Goal: Complete application form

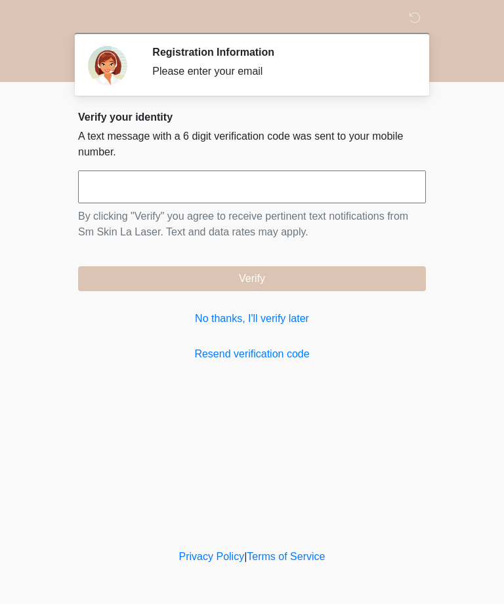
click at [264, 187] on input "text" at bounding box center [252, 186] width 348 height 33
type input "******"
click at [364, 283] on button "Verify" at bounding box center [252, 278] width 348 height 25
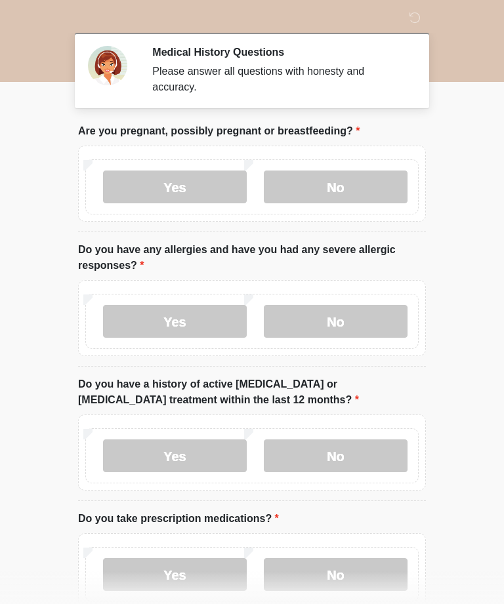
click at [338, 193] on label "No" at bounding box center [336, 186] width 144 height 33
click at [365, 308] on label "No" at bounding box center [336, 321] width 144 height 33
click at [367, 323] on label "No" at bounding box center [336, 321] width 144 height 33
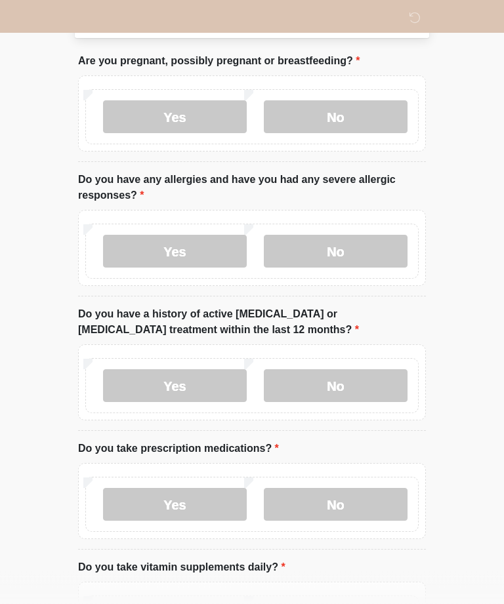
scroll to position [70, 0]
click at [374, 378] on label "No" at bounding box center [336, 386] width 144 height 33
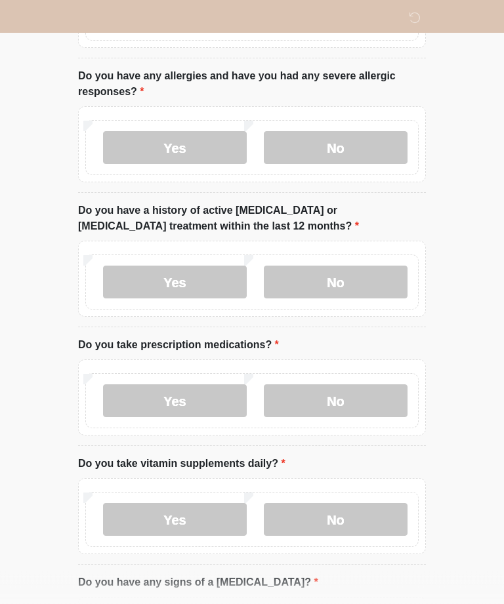
scroll to position [165, 0]
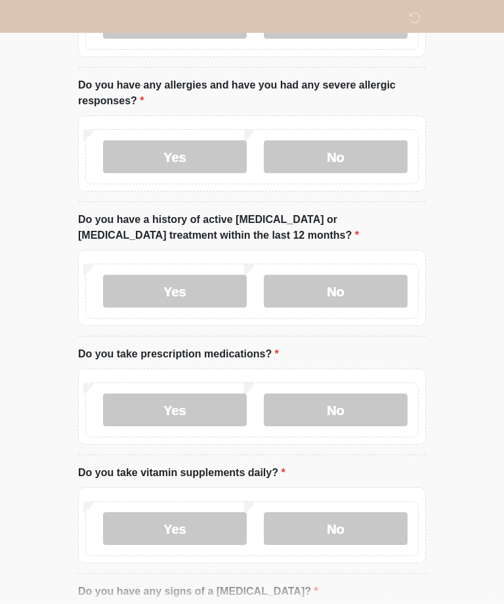
click at [348, 410] on label "No" at bounding box center [336, 409] width 144 height 33
click at [357, 527] on label "No" at bounding box center [336, 528] width 144 height 33
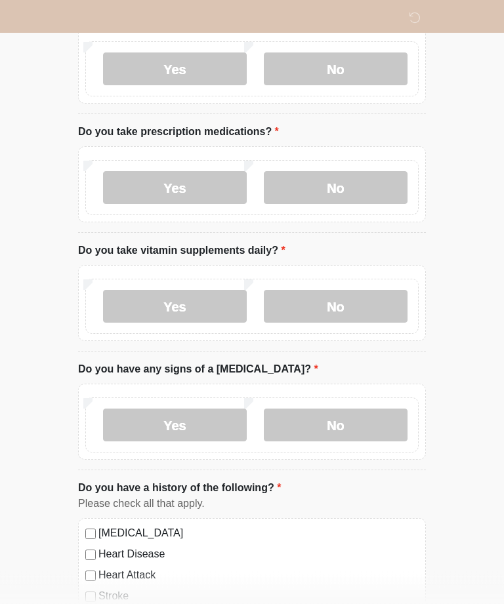
scroll to position [386, 0]
click at [365, 422] on label "No" at bounding box center [336, 425] width 144 height 33
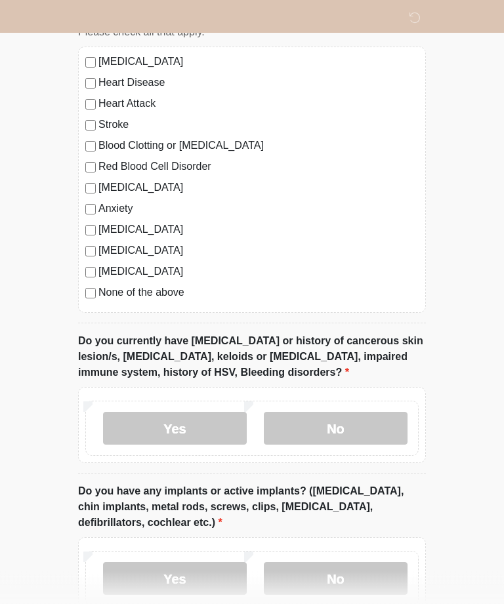
scroll to position [860, 0]
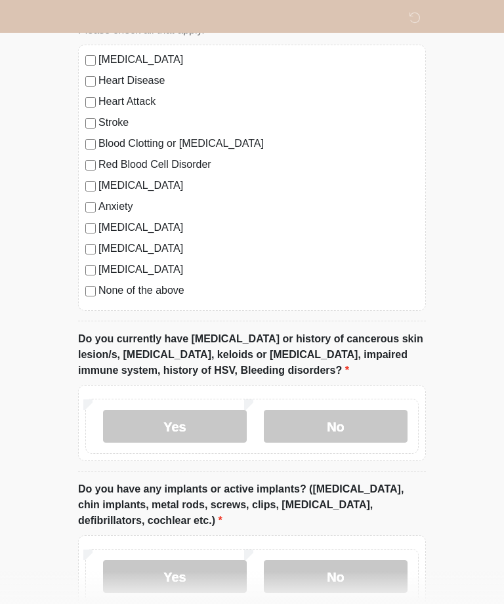
click at [370, 422] on label "No" at bounding box center [336, 426] width 144 height 33
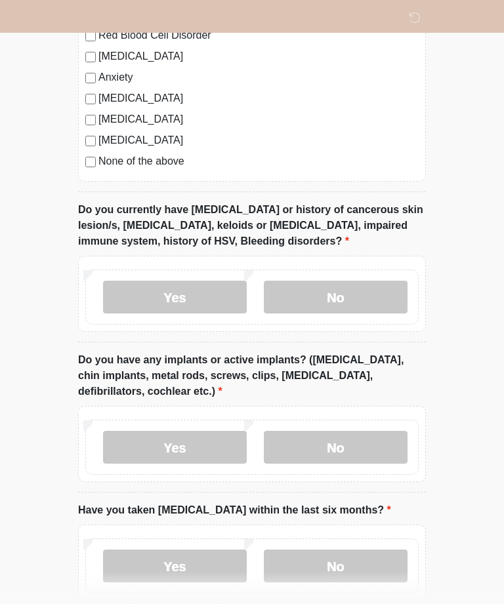
scroll to position [990, 0]
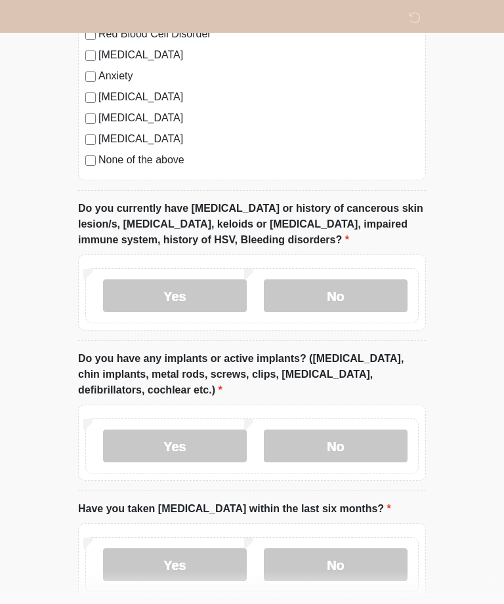
click at [357, 446] on label "No" at bounding box center [336, 446] width 144 height 33
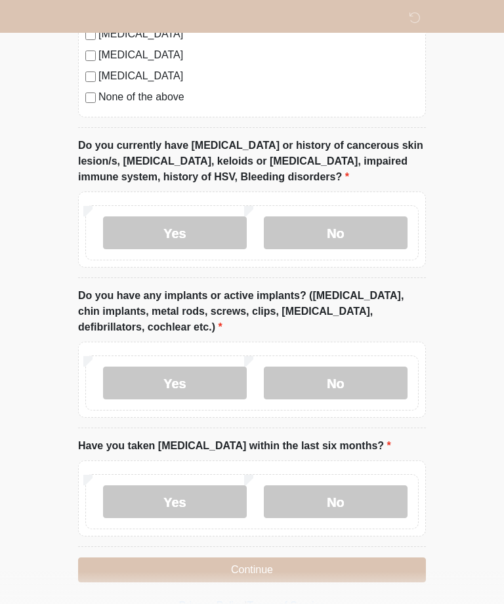
scroll to position [1058, 0]
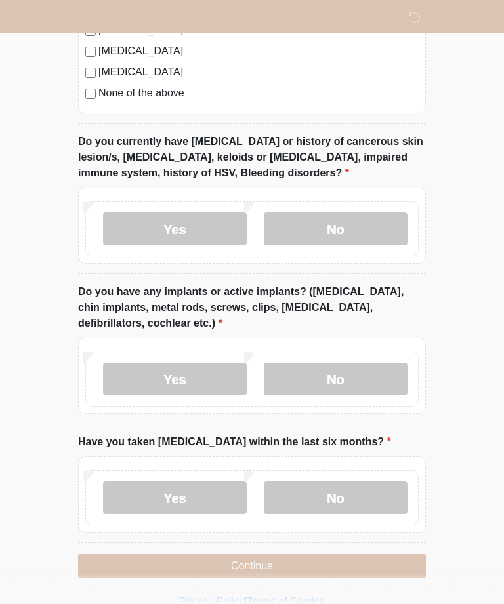
click at [352, 499] on label "No" at bounding box center [336, 497] width 144 height 33
click at [363, 564] on button "Continue" at bounding box center [252, 565] width 348 height 25
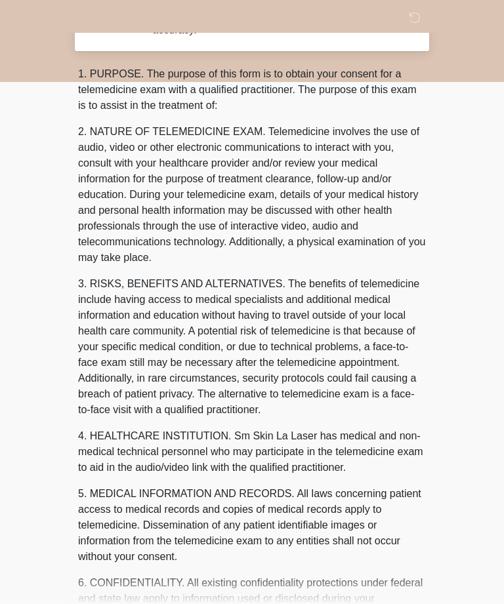
scroll to position [0, 0]
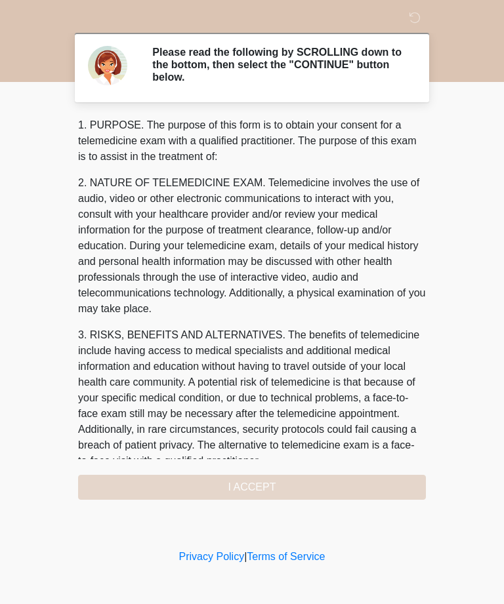
click at [368, 482] on div "1. PURPOSE. The purpose of this form is to obtain your consent for a telemedici…" at bounding box center [252, 308] width 348 height 382
click at [326, 485] on div "1. PURPOSE. The purpose of this form is to obtain your consent for a telemedici…" at bounding box center [252, 308] width 348 height 382
click at [331, 485] on div "1. PURPOSE. The purpose of this form is to obtain your consent for a telemedici…" at bounding box center [252, 308] width 348 height 382
click at [310, 481] on div "1. PURPOSE. The purpose of this form is to obtain your consent for a telemedici…" at bounding box center [252, 308] width 348 height 382
click at [300, 483] on div "1. PURPOSE. The purpose of this form is to obtain your consent for a telemedici…" at bounding box center [252, 308] width 348 height 382
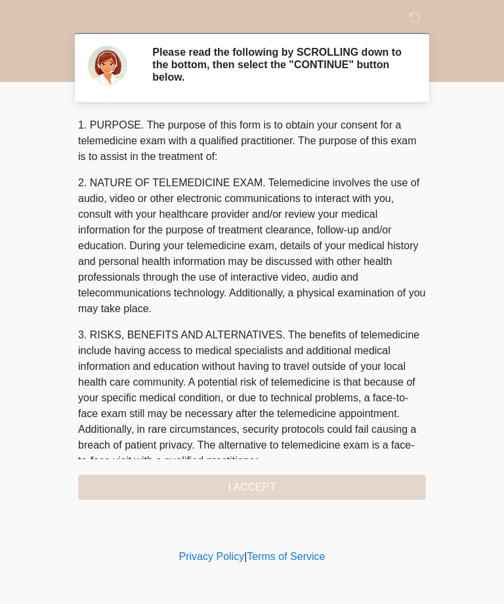
click at [278, 477] on div "1. PURPOSE. The purpose of this form is to obtain your consent for a telemedici…" at bounding box center [252, 308] width 348 height 382
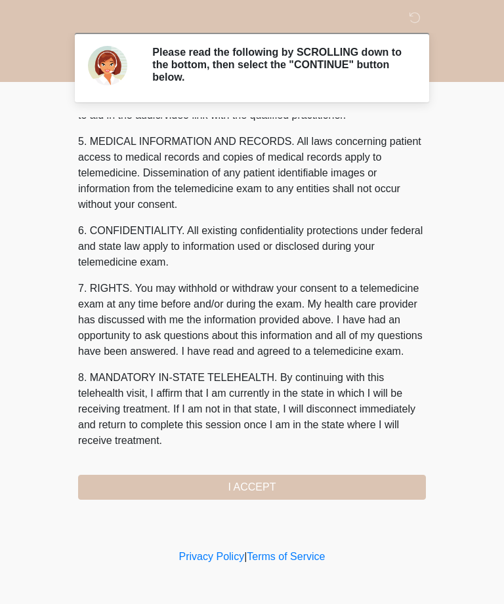
scroll to position [419, 0]
click at [290, 483] on button "I ACCEPT" at bounding box center [252, 487] width 348 height 25
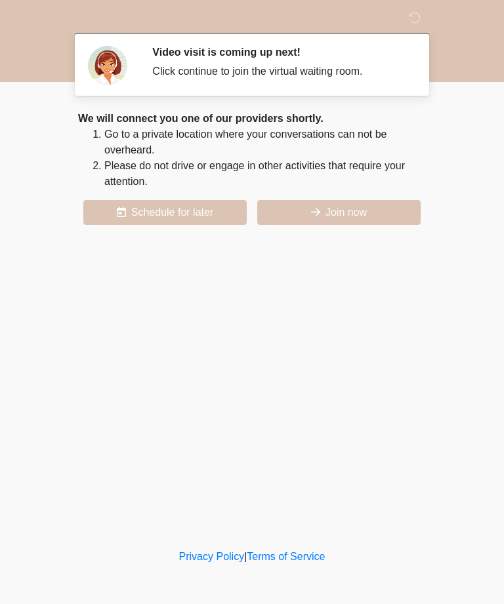
click at [385, 214] on button "Join now" at bounding box center [338, 212] width 163 height 25
